Goal: Register for event/course

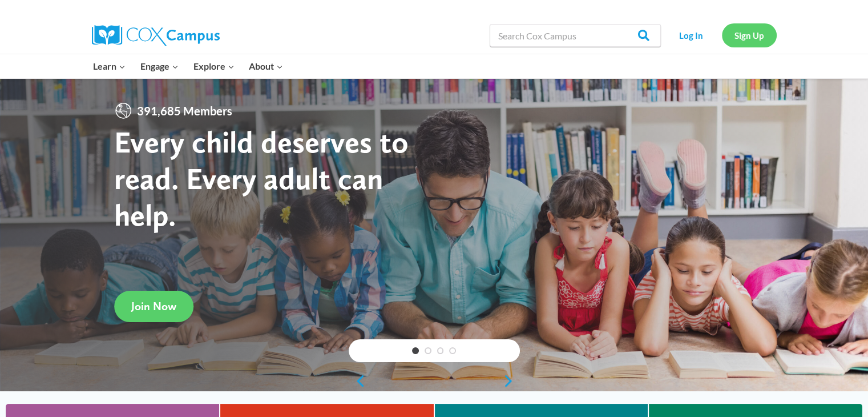
click at [735, 33] on link "Sign Up" at bounding box center [749, 34] width 55 height 23
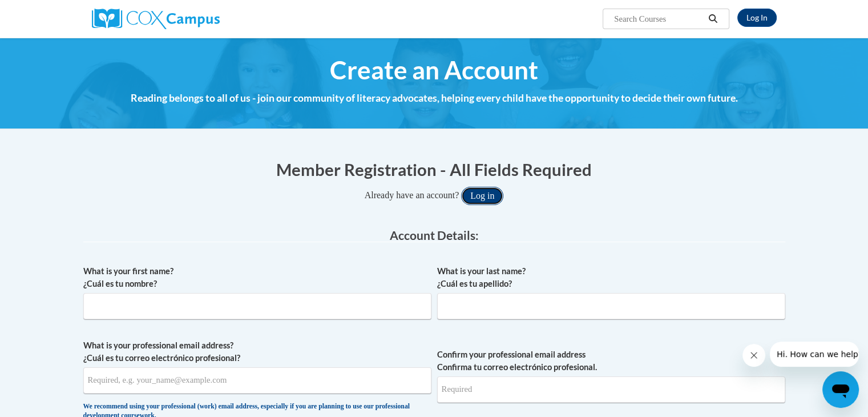
click at [484, 195] on button "Log in" at bounding box center [482, 196] width 42 height 18
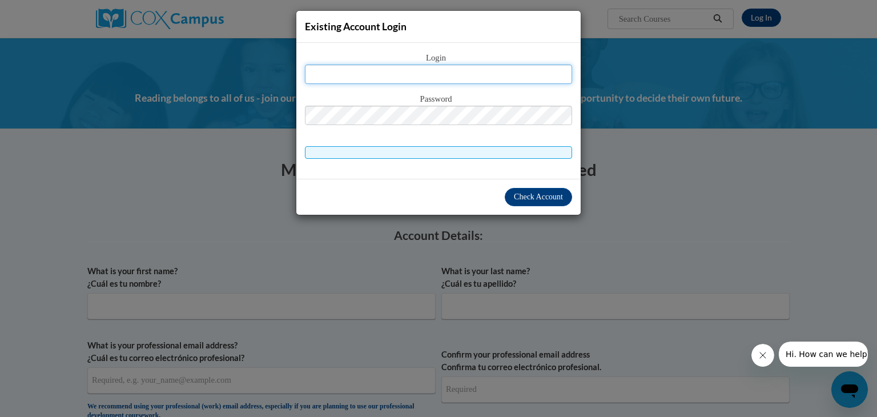
click at [437, 64] on input "text" at bounding box center [438, 73] width 267 height 19
type input "bwagoner7587@stu.southernregional.edu"
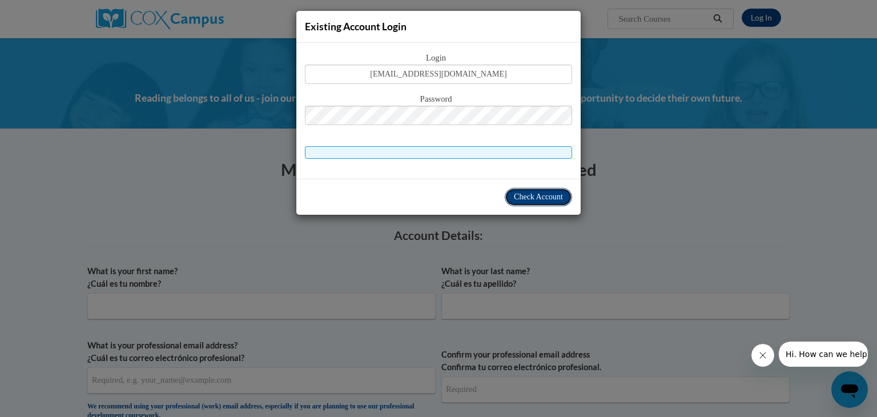
click at [541, 197] on span "Check Account" at bounding box center [538, 196] width 49 height 9
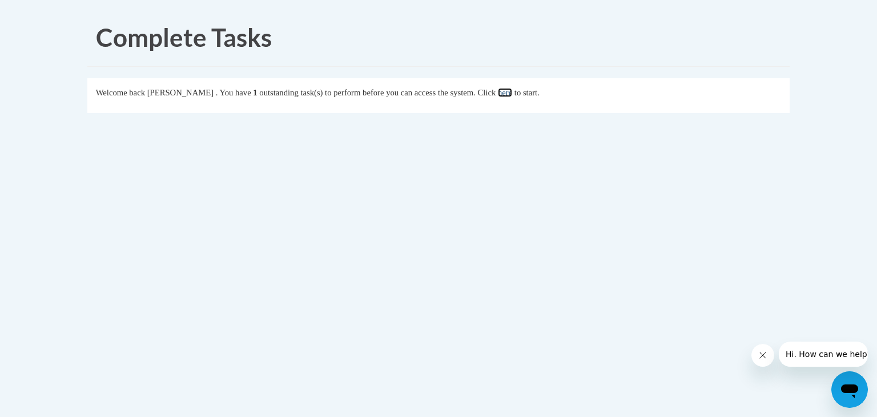
click at [512, 95] on link "here" at bounding box center [505, 92] width 14 height 9
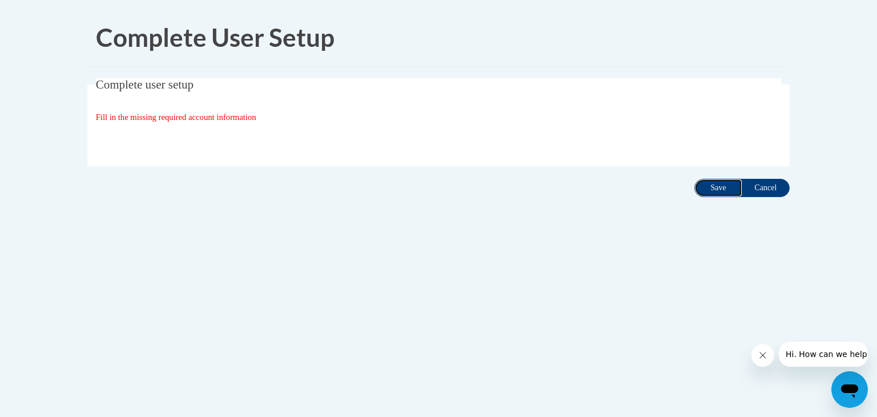
click at [702, 189] on input "Save" at bounding box center [718, 188] width 48 height 18
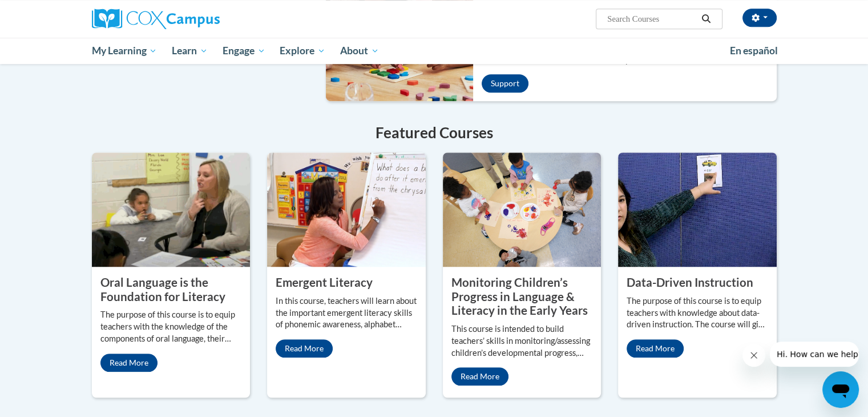
scroll to position [842, 0]
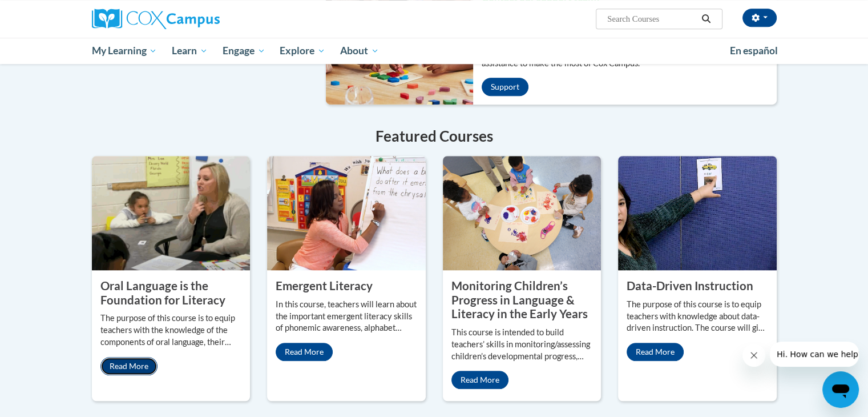
click at [137, 357] on link "Read More" at bounding box center [128, 366] width 57 height 18
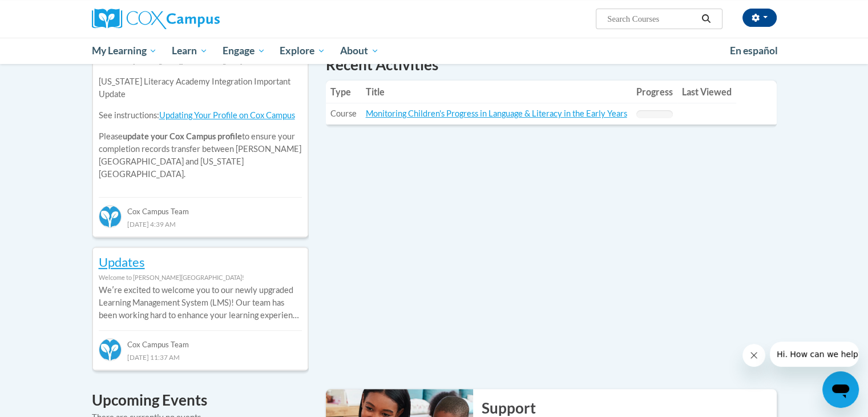
scroll to position [418, 0]
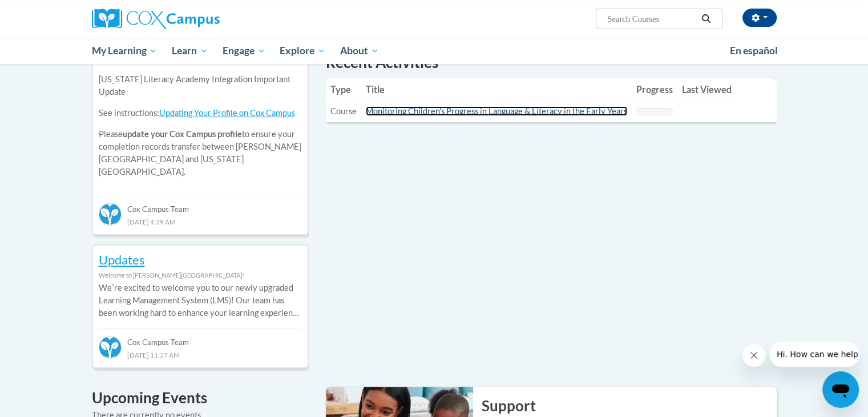
click at [542, 110] on link "Monitoring Children's Progress in Language & Literacy in the Early Years" at bounding box center [496, 111] width 261 height 10
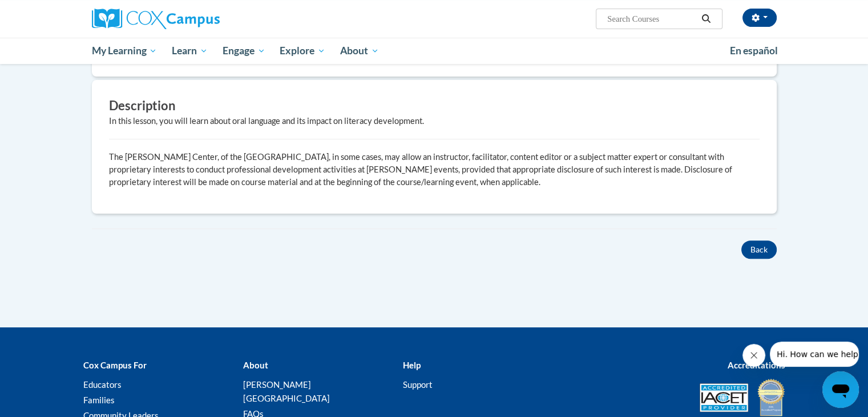
scroll to position [319, 0]
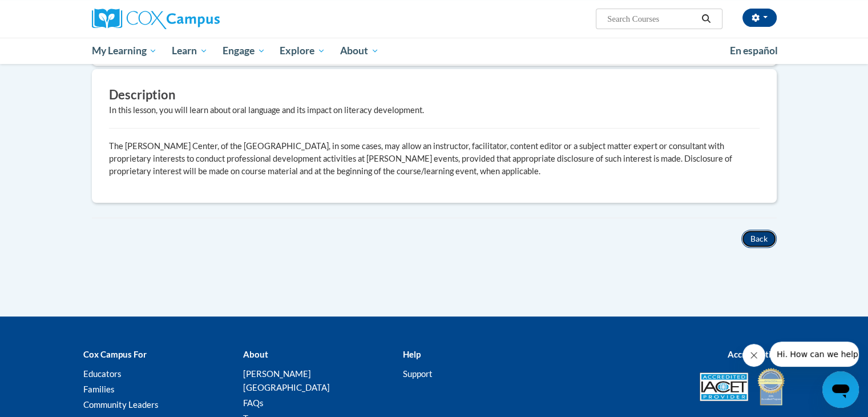
click at [755, 239] on button "Back" at bounding box center [758, 238] width 35 height 18
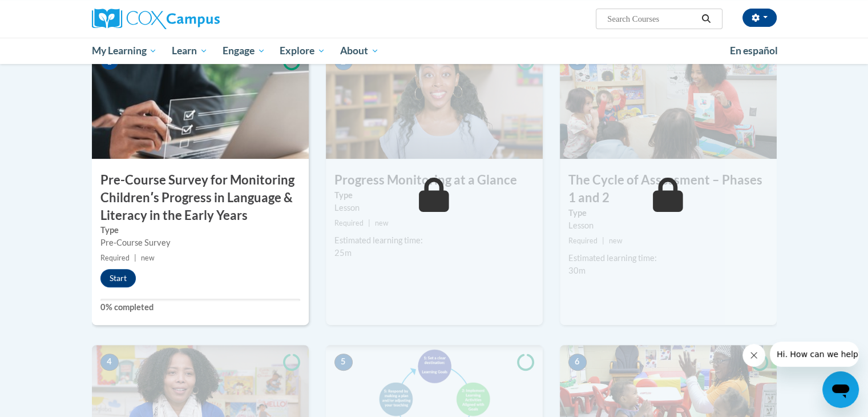
scroll to position [292, 0]
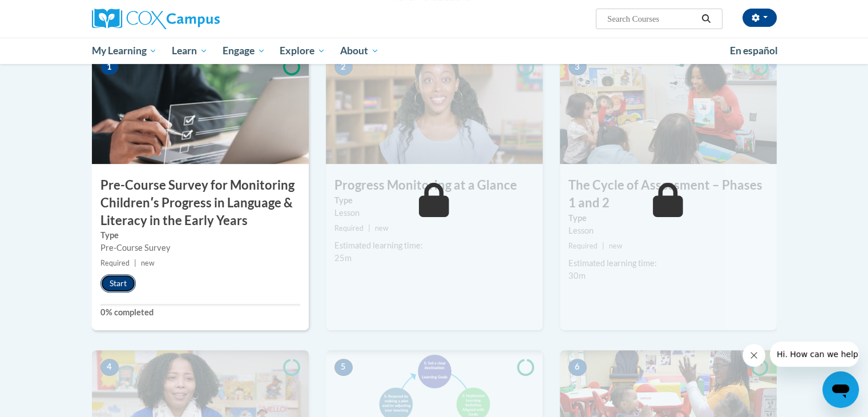
click at [119, 288] on button "Start" at bounding box center [117, 283] width 35 height 18
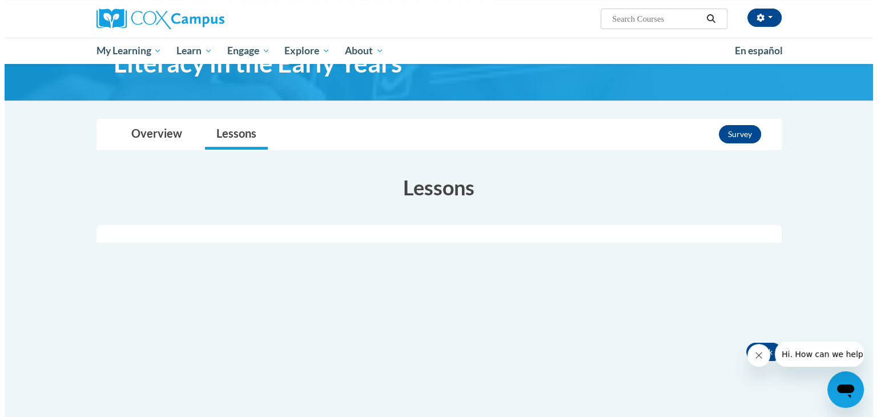
scroll to position [108, 0]
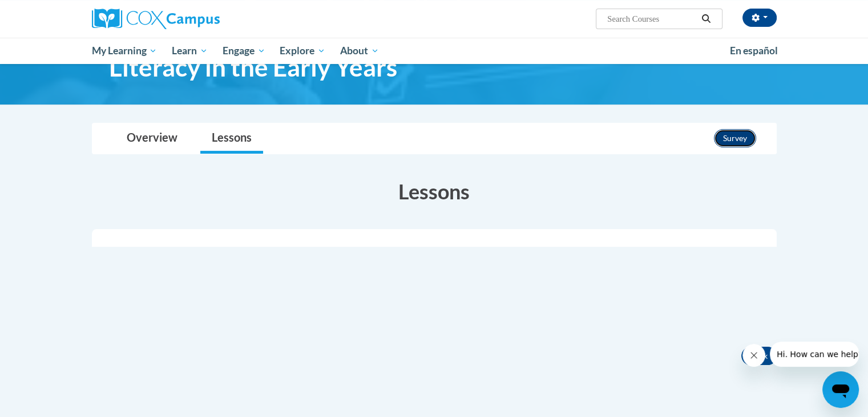
click at [745, 142] on button "Survey" at bounding box center [735, 138] width 42 height 18
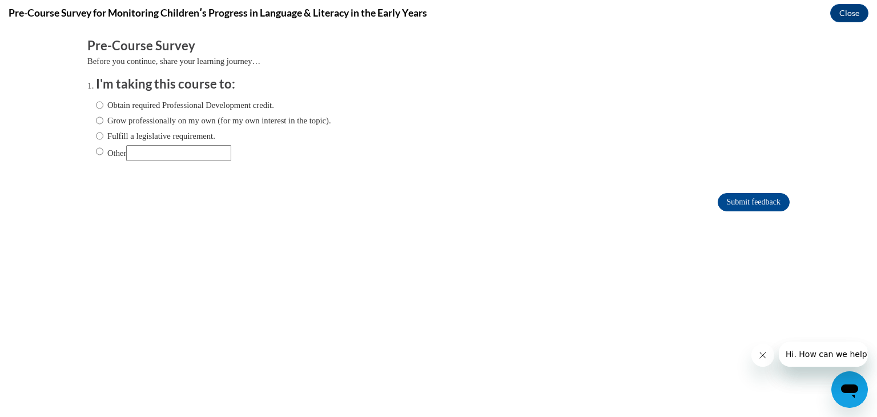
scroll to position [0, 0]
click at [96, 96] on div "Obtain required Professional Development credit. Grow professionally on my own …" at bounding box center [213, 130] width 235 height 74
click at [96, 106] on input "Obtain required Professional Development credit." at bounding box center [99, 105] width 7 height 13
radio input "true"
click at [744, 204] on input "Submit feedback" at bounding box center [753, 202] width 72 height 18
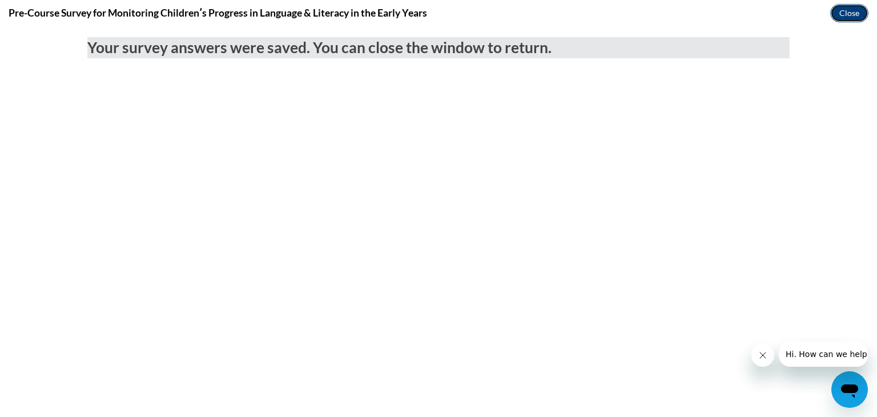
click at [857, 14] on button "Close" at bounding box center [849, 13] width 38 height 18
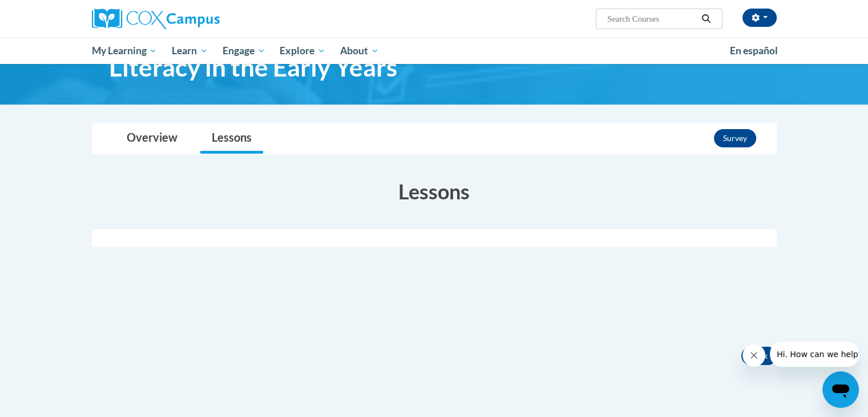
click at [433, 237] on div at bounding box center [434, 238] width 685 height 18
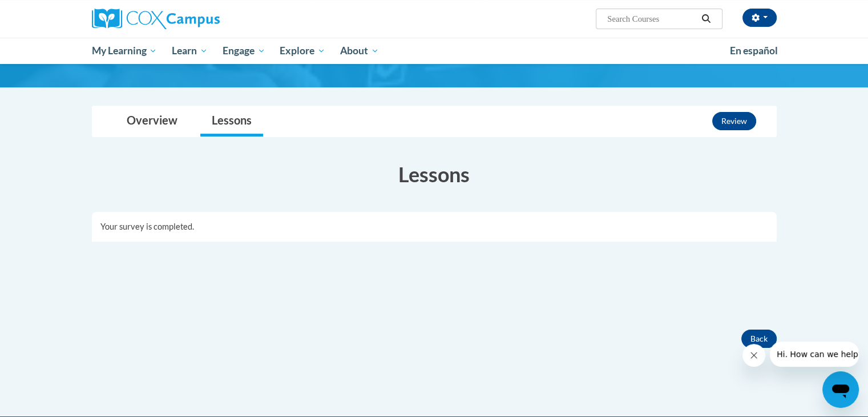
scroll to position [137, 0]
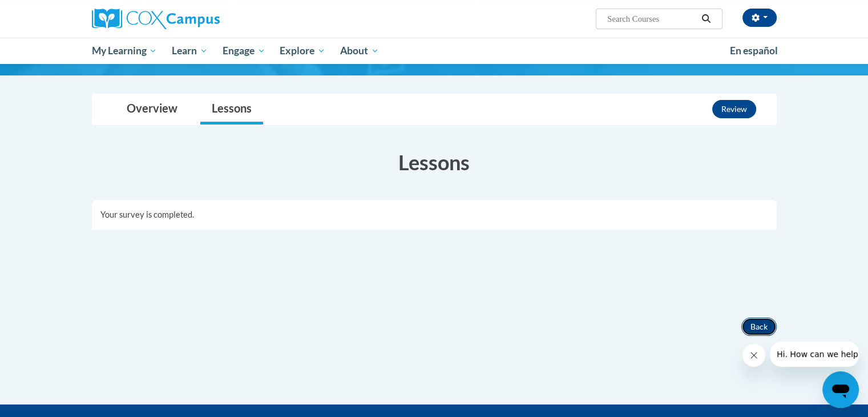
click at [760, 333] on button "Back" at bounding box center [758, 326] width 35 height 18
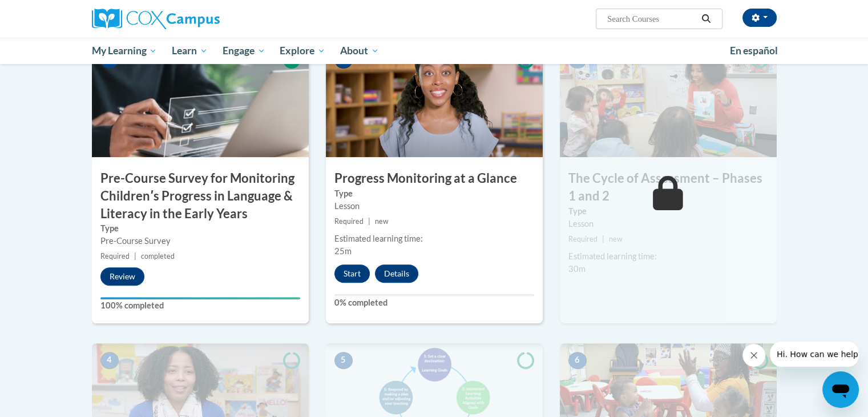
scroll to position [322, 0]
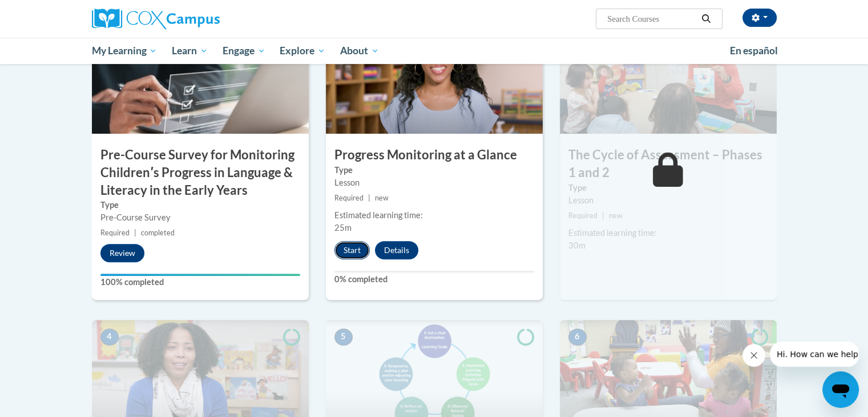
click at [350, 252] on button "Start" at bounding box center [351, 250] width 35 height 18
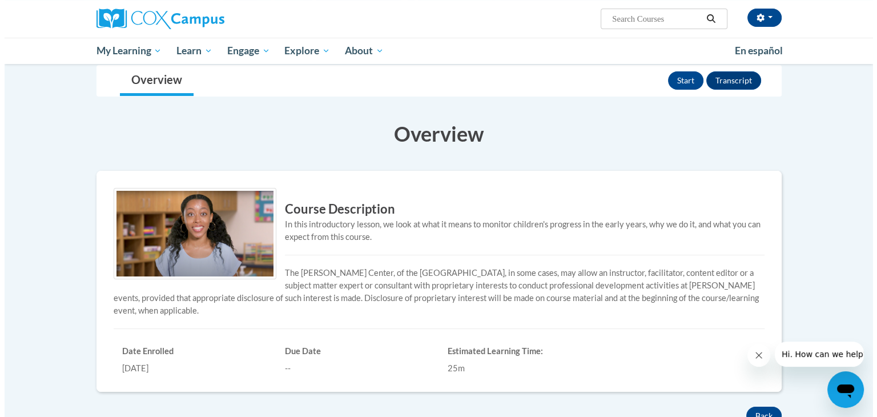
scroll to position [101, 0]
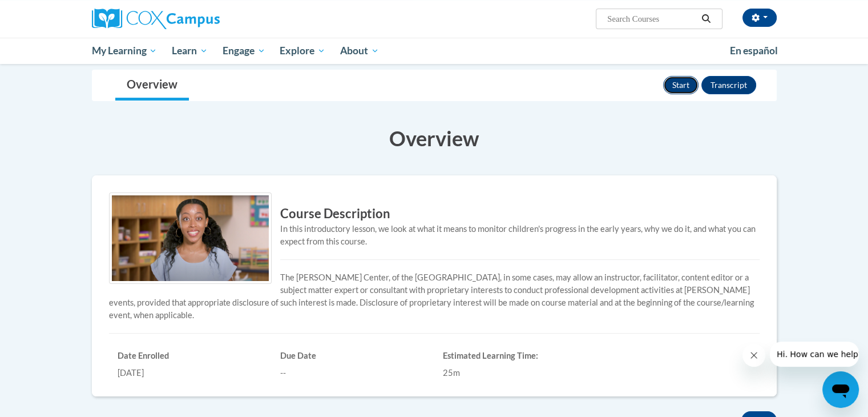
click at [683, 87] on button "Start" at bounding box center [680, 85] width 35 height 18
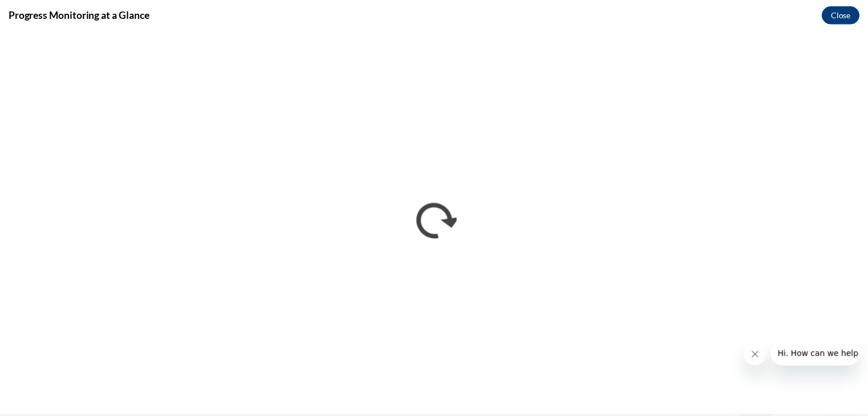
scroll to position [0, 0]
click at [761, 355] on icon "Close message from company" at bounding box center [762, 355] width 6 height 6
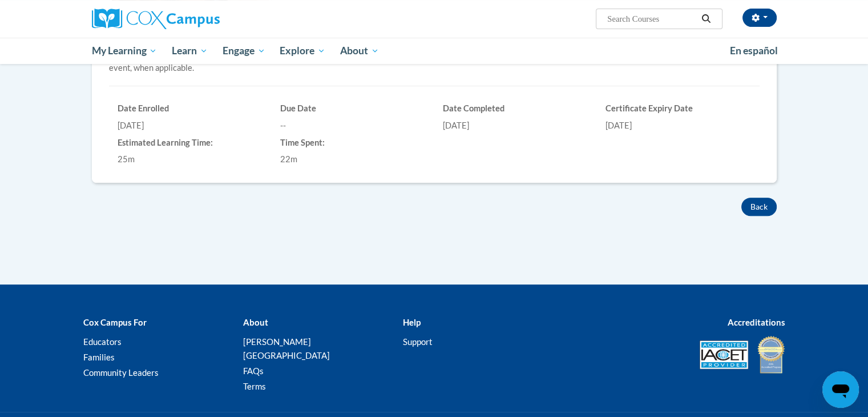
scroll to position [350, 0]
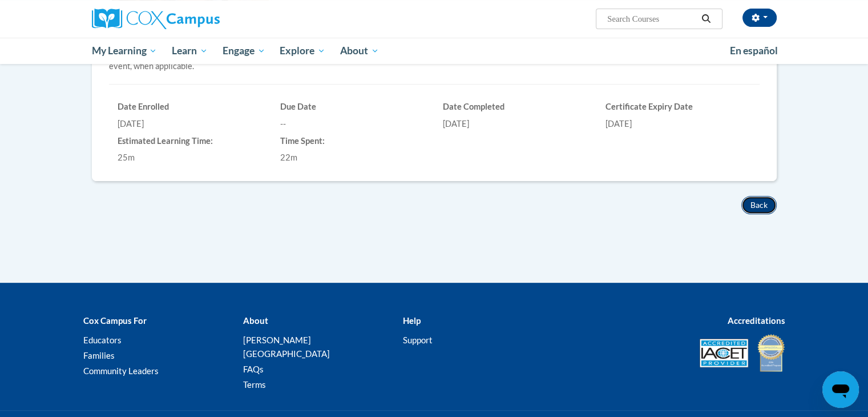
click at [749, 201] on button "Back" at bounding box center [758, 205] width 35 height 18
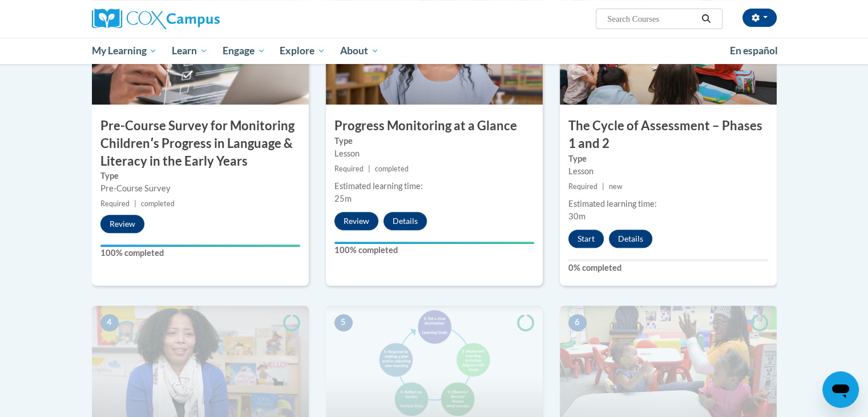
scroll to position [346, 0]
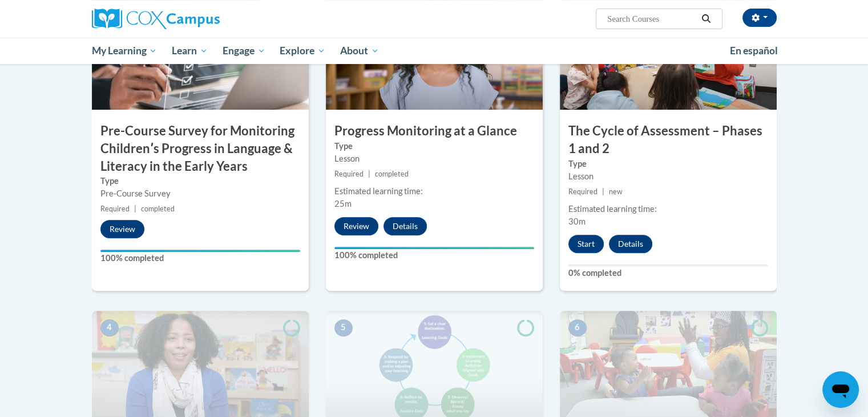
click at [582, 252] on div "Start Details Feedback" at bounding box center [613, 244] width 107 height 18
click at [583, 246] on button "Start" at bounding box center [585, 244] width 35 height 18
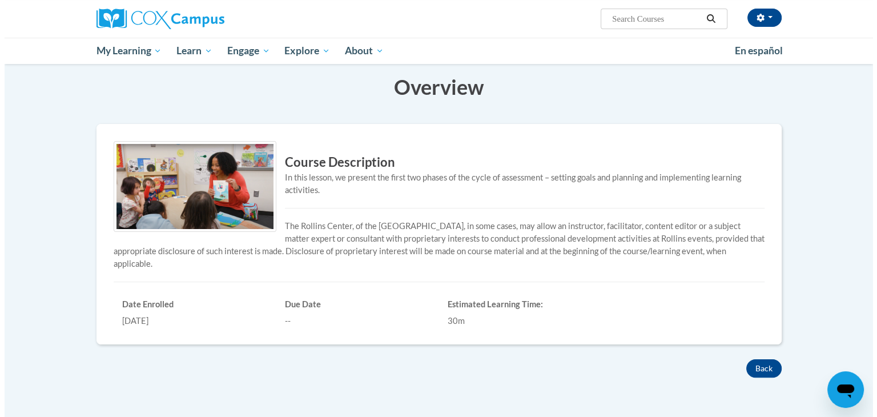
scroll to position [90, 0]
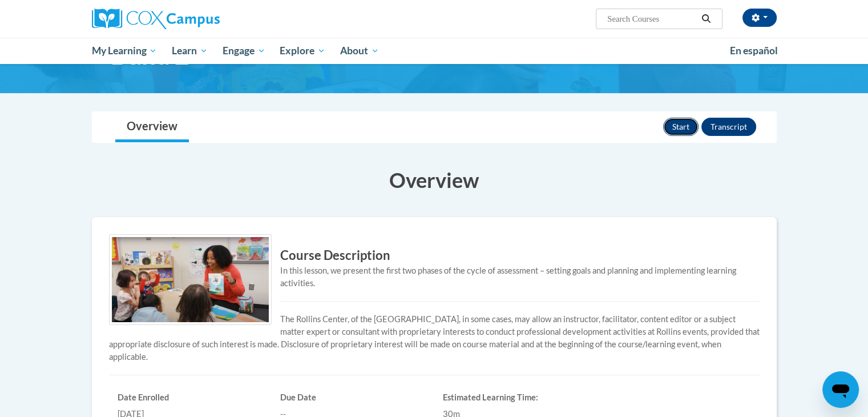
click at [676, 131] on button "Start" at bounding box center [680, 127] width 35 height 18
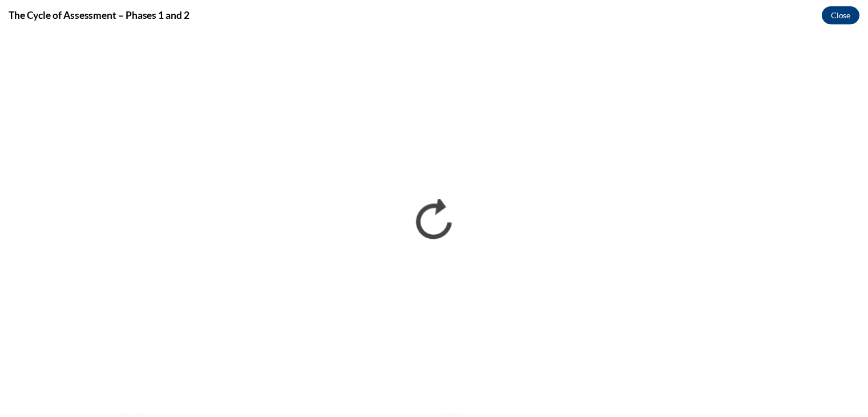
scroll to position [0, 0]
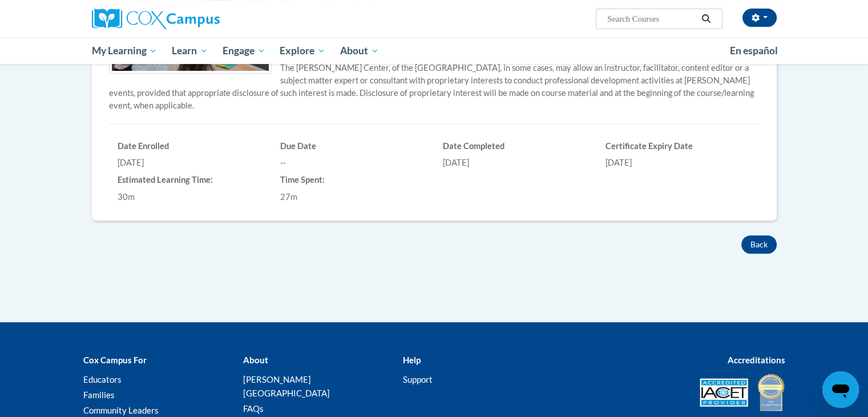
scroll to position [342, 0]
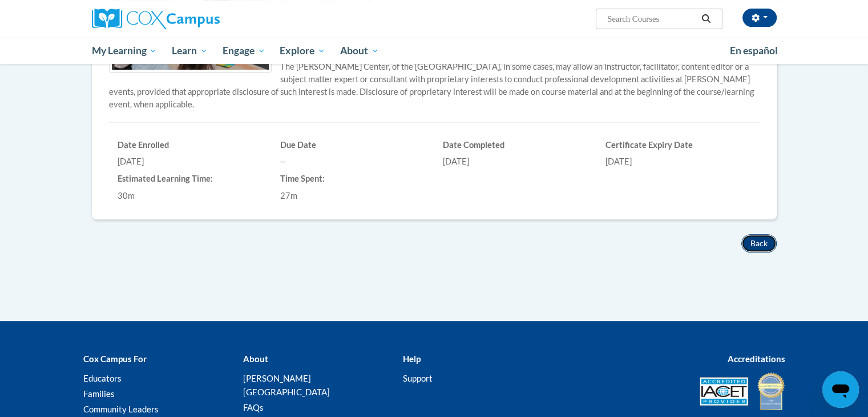
click at [760, 246] on button "Back" at bounding box center [758, 243] width 35 height 18
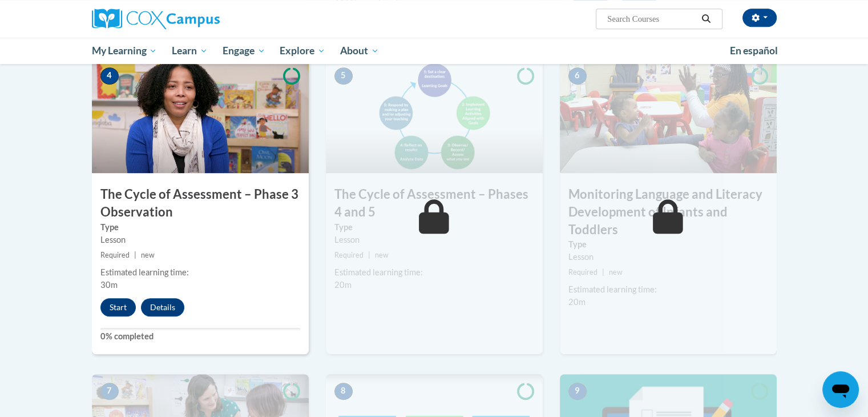
scroll to position [591, 0]
